Goal: Use online tool/utility: Utilize a website feature to perform a specific function

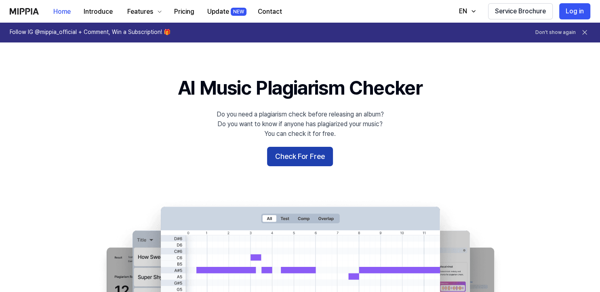
click at [310, 154] on button "Check For Free" at bounding box center [300, 156] width 66 height 19
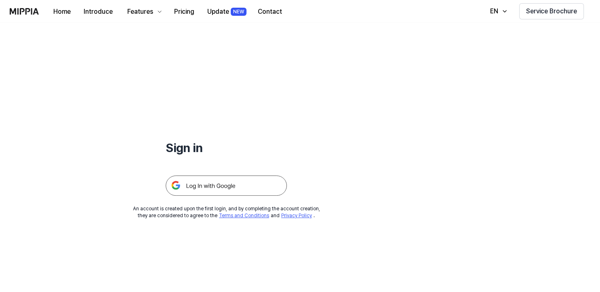
click at [209, 184] on img at bounding box center [226, 185] width 121 height 20
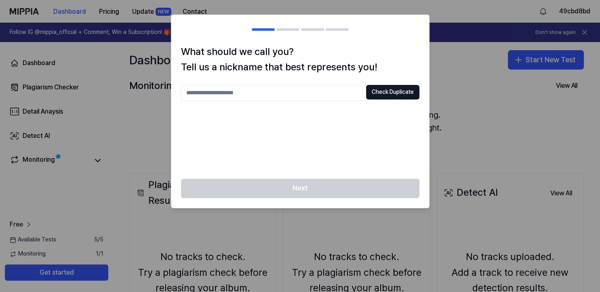
click at [206, 93] on input "text" at bounding box center [272, 93] width 182 height 16
click at [307, 192] on div "Next" at bounding box center [300, 193] width 258 height 29
click at [231, 91] on input "******" at bounding box center [272, 93] width 182 height 16
type input "**********"
click at [379, 87] on button "Check Duplicate" at bounding box center [392, 92] width 53 height 15
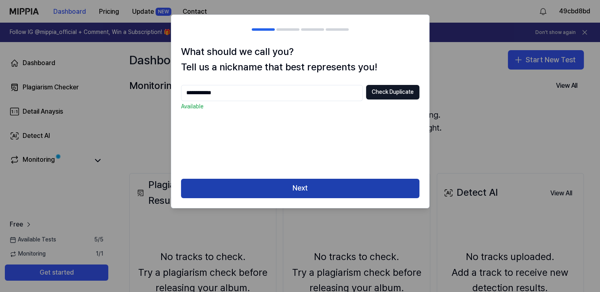
click at [308, 187] on button "Next" at bounding box center [300, 188] width 238 height 19
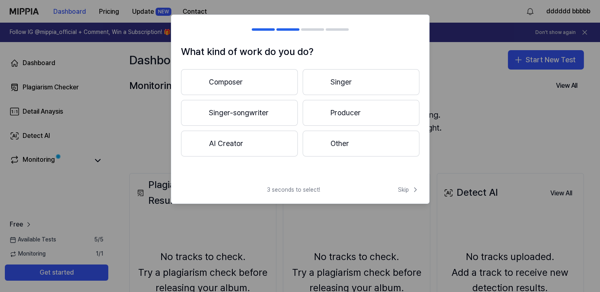
click at [343, 139] on button "Other" at bounding box center [361, 144] width 117 height 26
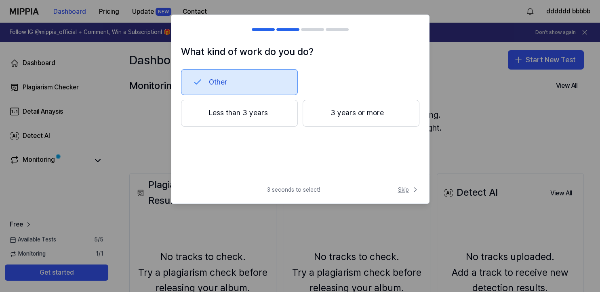
click at [403, 186] on span "Skip" at bounding box center [408, 190] width 21 height 8
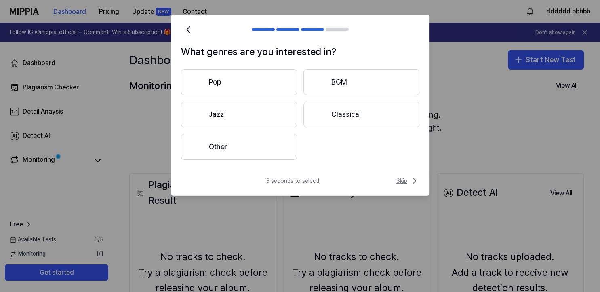
click at [403, 180] on span "Skip" at bounding box center [407, 181] width 23 height 10
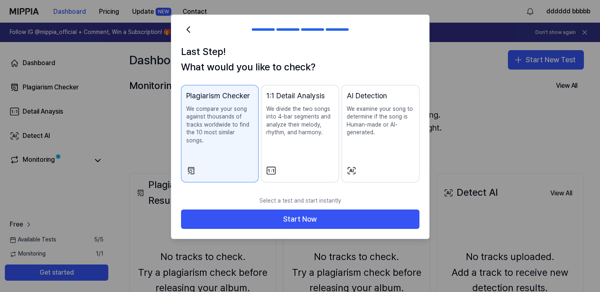
click at [296, 155] on button "1:1 Detail Analysis We divide the two songs into 4-bar segments and analyze the…" at bounding box center [300, 133] width 78 height 97
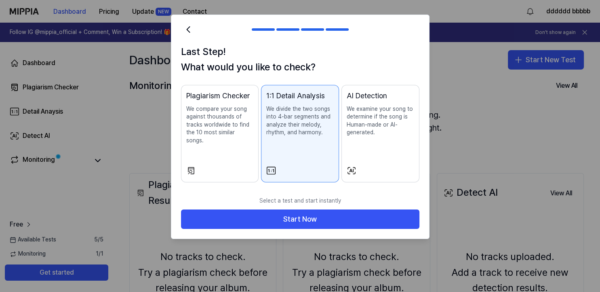
click at [385, 152] on div "AI Detection We examine your song to determine if the song is Human-made or AI-…" at bounding box center [380, 121] width 67 height 63
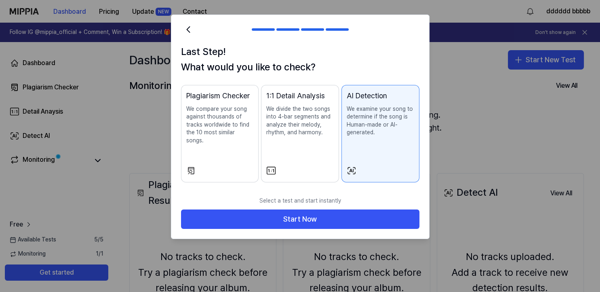
click at [230, 143] on div "Plagiarism Checker We compare your song against thousands of tracks worldwide t…" at bounding box center [219, 125] width 67 height 71
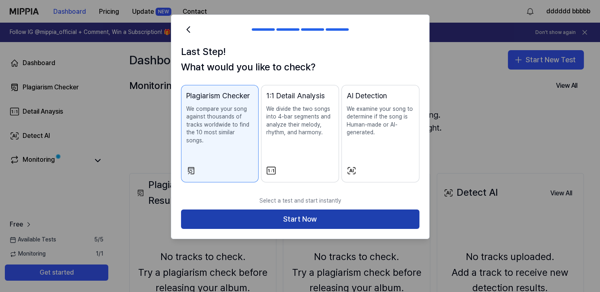
click at [312, 211] on button "Start Now" at bounding box center [300, 218] width 238 height 19
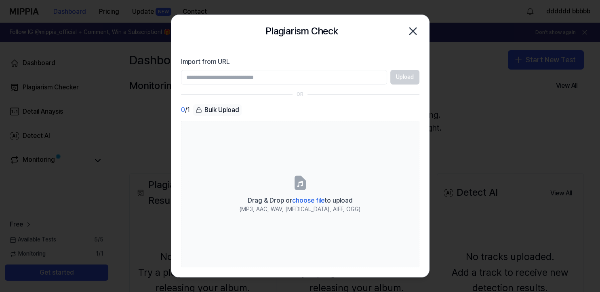
click at [217, 108] on div "Bulk Upload" at bounding box center [217, 109] width 48 height 11
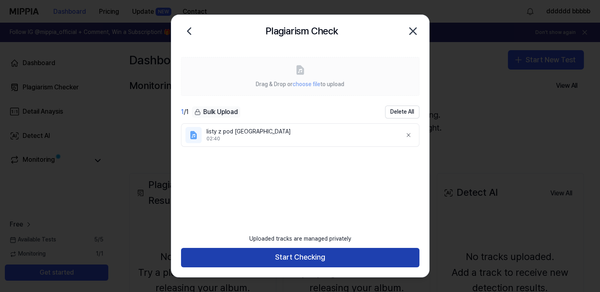
click at [295, 255] on button "Start Checking" at bounding box center [300, 257] width 238 height 19
